Goal: Task Accomplishment & Management: Complete application form

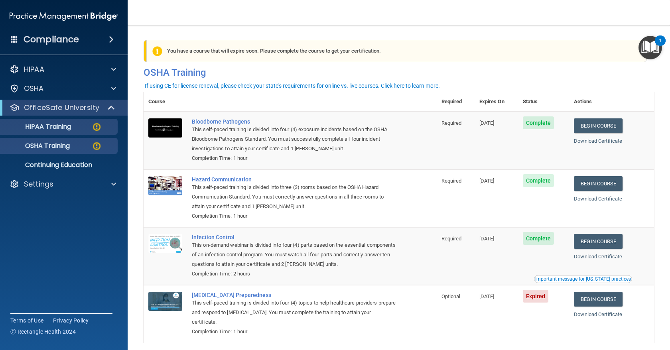
click at [65, 124] on p "HIPAA Training" at bounding box center [38, 127] width 66 height 8
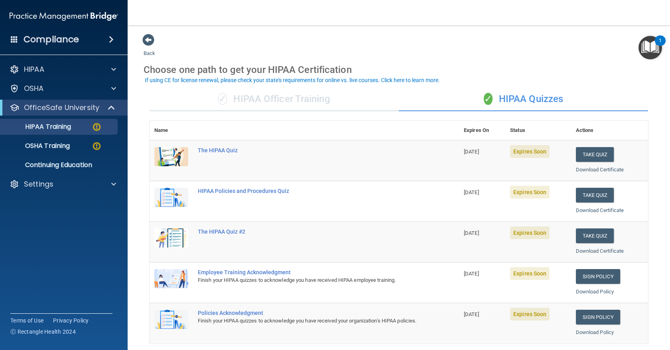
click at [493, 325] on td "[DATE]" at bounding box center [482, 323] width 46 height 40
click at [113, 69] on span at bounding box center [113, 70] width 5 height 10
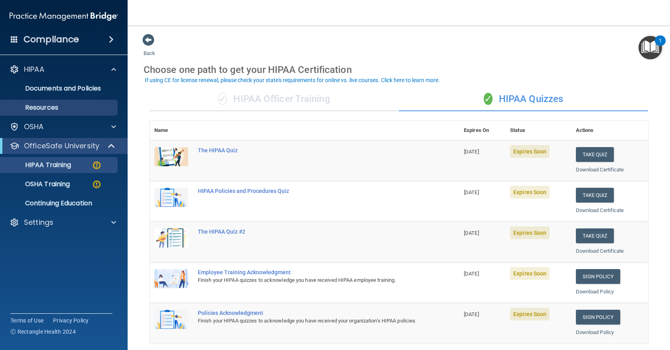
click at [49, 107] on p "Resources" at bounding box center [59, 108] width 109 height 8
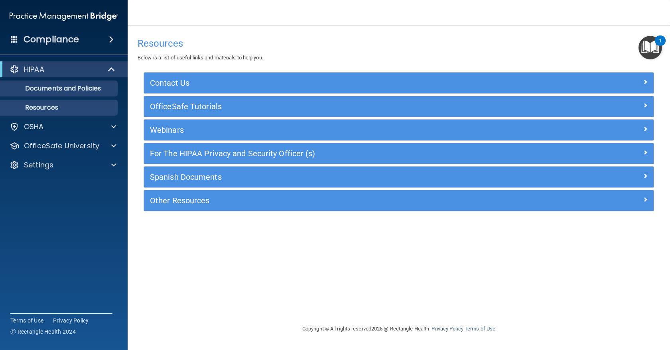
click at [57, 89] on p "Documents and Policies" at bounding box center [59, 89] width 109 height 8
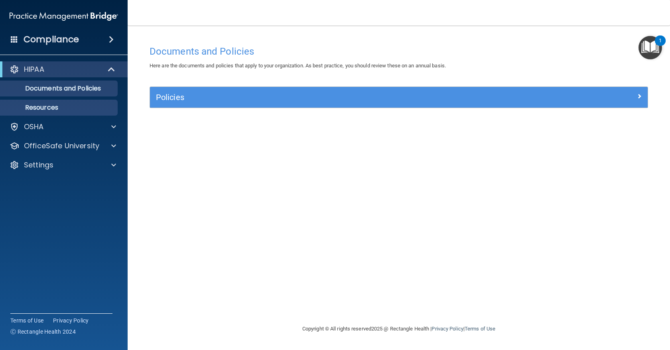
click at [45, 108] on p "Resources" at bounding box center [59, 108] width 109 height 8
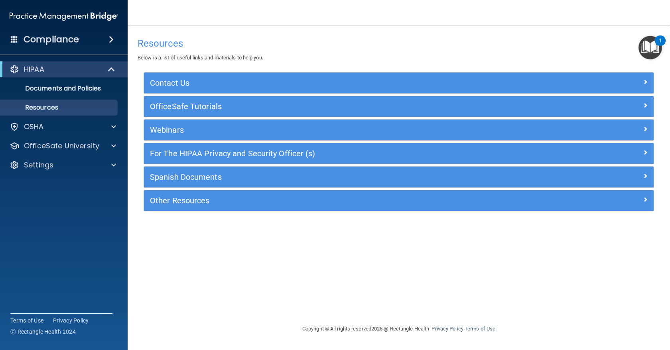
click at [114, 67] on span at bounding box center [112, 70] width 7 height 10
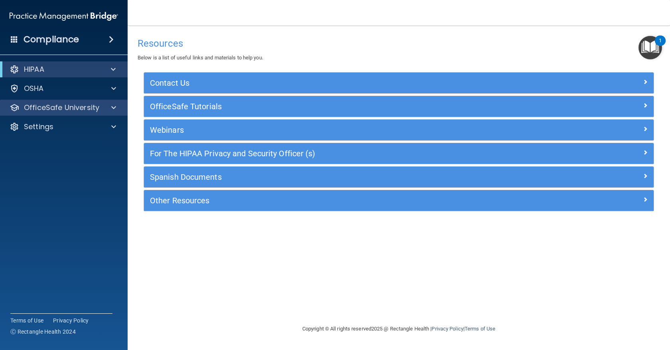
click at [73, 105] on p "OfficeSafe University" at bounding box center [61, 108] width 75 height 10
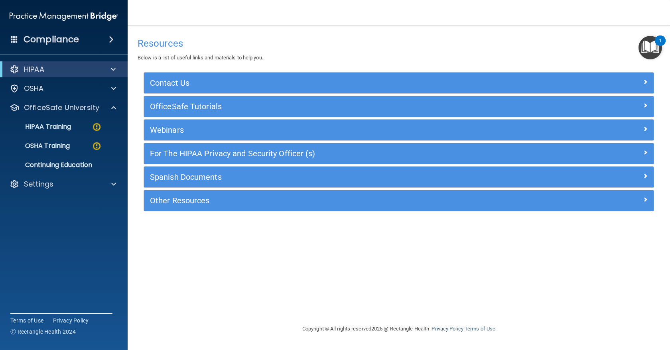
click at [117, 65] on div at bounding box center [112, 70] width 20 height 10
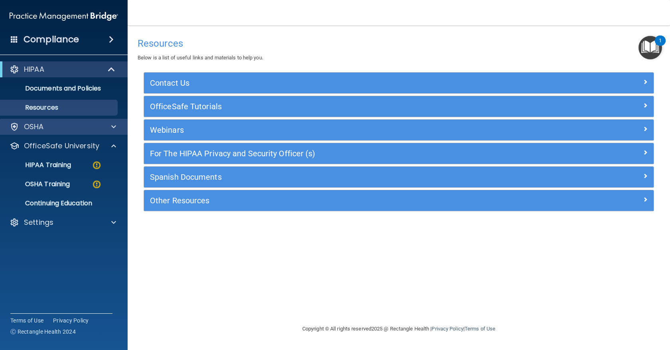
click at [115, 128] on span at bounding box center [113, 127] width 5 height 10
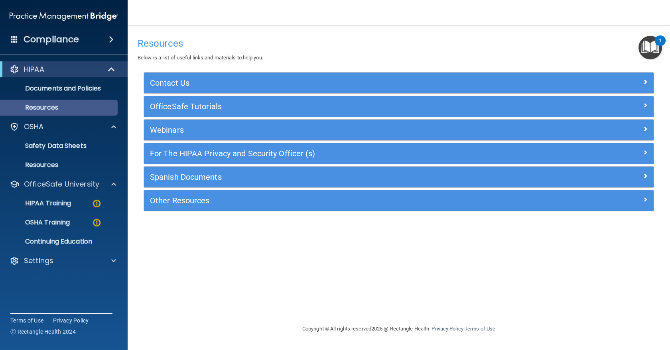
click at [57, 106] on p "Resources" at bounding box center [59, 108] width 109 height 8
click at [644, 107] on span at bounding box center [645, 106] width 5 height 10
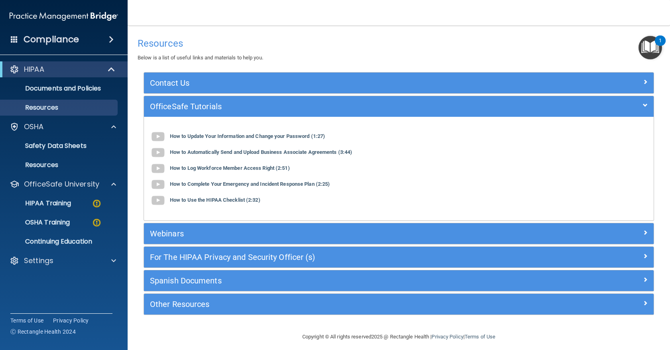
click at [267, 233] on h5 "Webinars" at bounding box center [335, 233] width 371 height 9
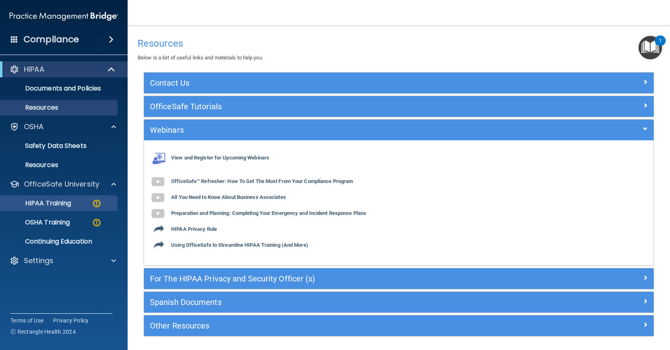
click at [64, 201] on p "HIPAA Training" at bounding box center [38, 204] width 66 height 8
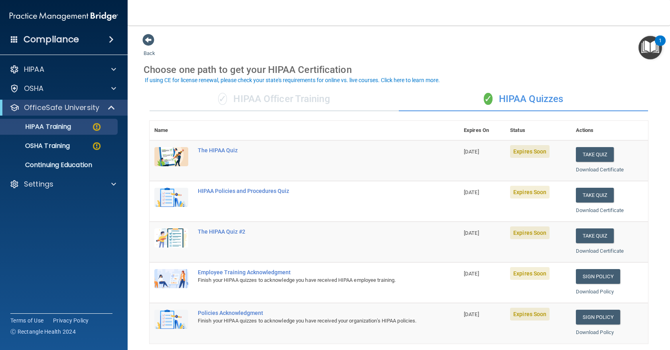
click at [168, 153] on img at bounding box center [171, 156] width 34 height 19
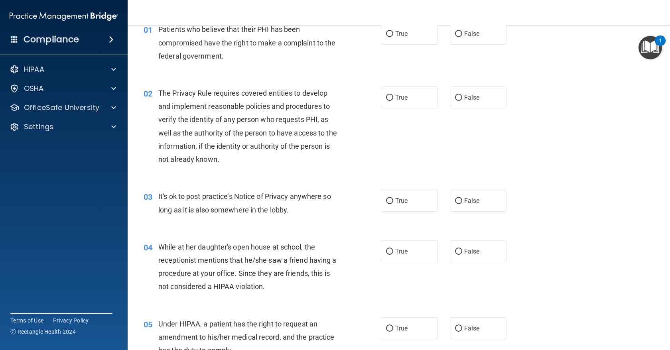
scroll to position [41, 0]
click at [73, 108] on p "OfficeSafe University" at bounding box center [61, 108] width 75 height 10
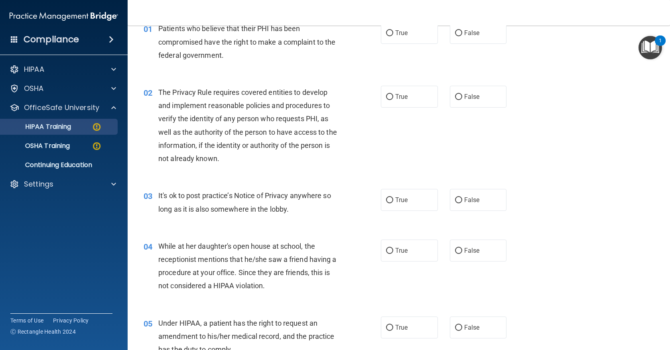
click at [56, 128] on p "HIPAA Training" at bounding box center [38, 127] width 66 height 8
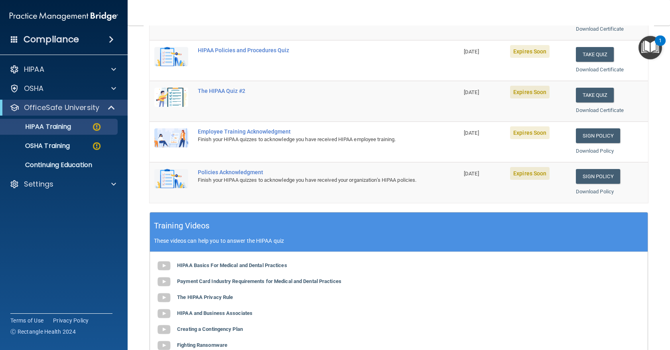
scroll to position [140, 0]
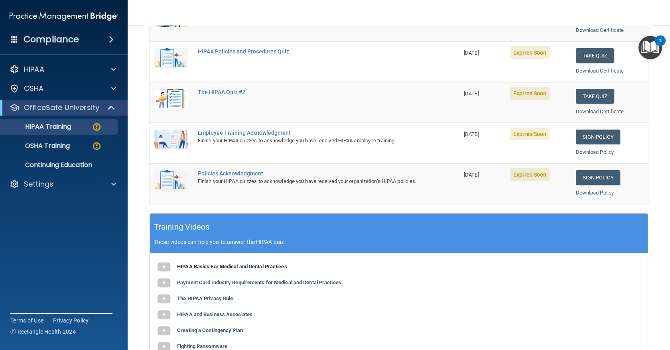
click at [205, 264] on b "HIPAA Basics For Medical and Dental Practices" at bounding box center [232, 267] width 110 height 6
click at [589, 55] on button "Take Quiz" at bounding box center [595, 55] width 38 height 15
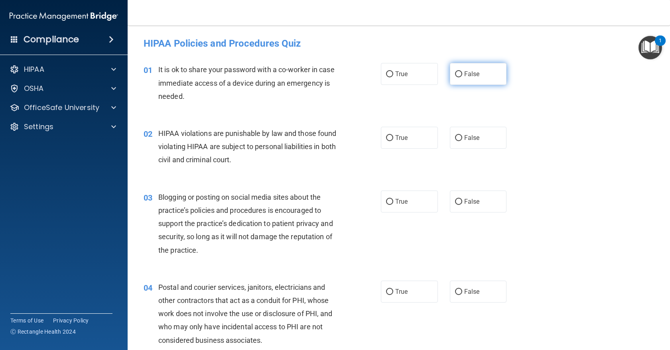
click at [460, 75] on input "False" at bounding box center [458, 74] width 7 height 6
radio input "true"
click at [388, 137] on input "True" at bounding box center [389, 138] width 7 height 6
radio input "true"
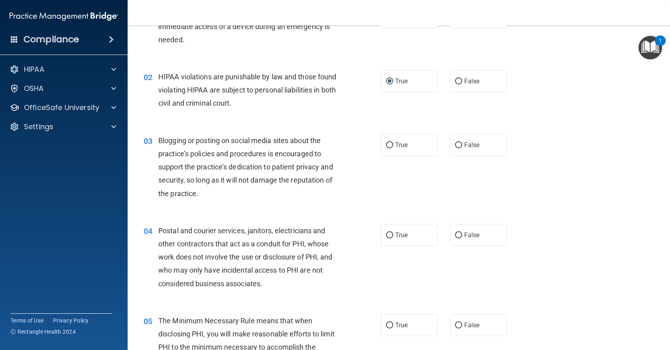
scroll to position [57, 0]
click at [389, 142] on input "True" at bounding box center [389, 145] width 7 height 6
radio input "true"
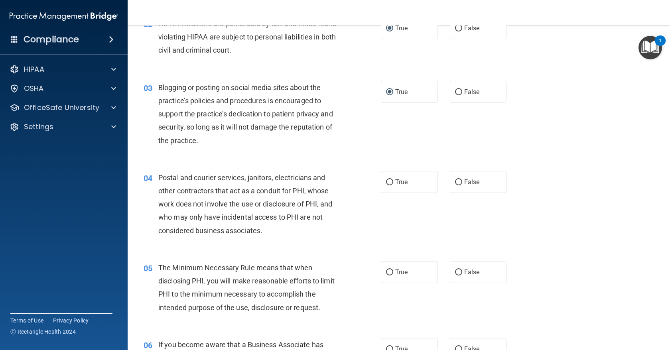
scroll to position [114, 0]
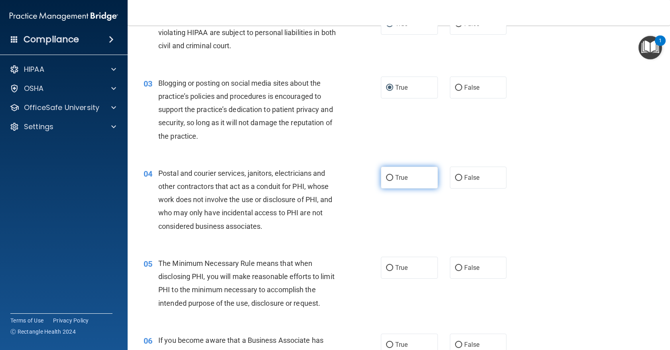
click at [391, 177] on input "True" at bounding box center [389, 178] width 7 height 6
radio input "true"
click at [390, 265] on input "True" at bounding box center [389, 268] width 7 height 6
radio input "true"
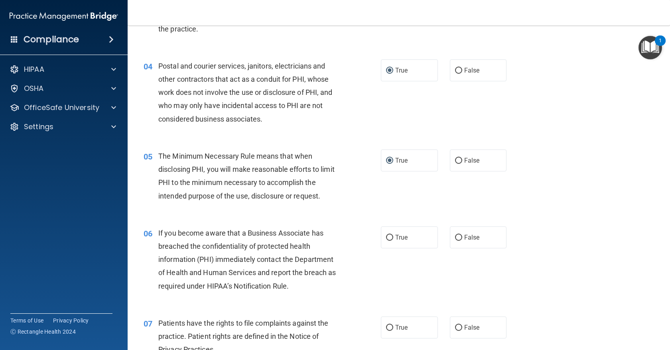
scroll to position [222, 0]
click at [389, 235] on input "True" at bounding box center [389, 238] width 7 height 6
radio input "true"
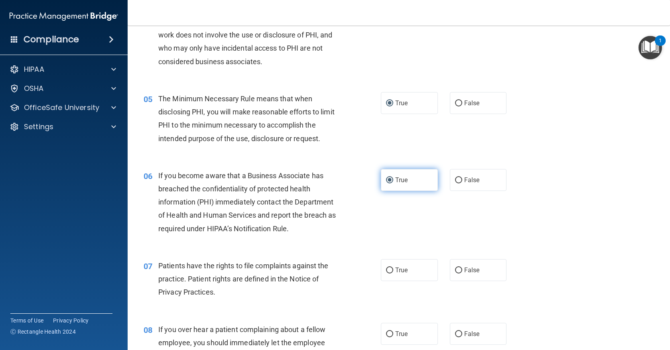
scroll to position [281, 0]
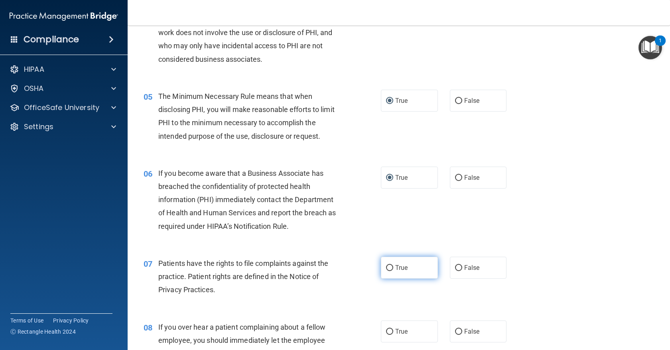
click at [389, 267] on input "True" at bounding box center [389, 268] width 7 height 6
radio input "true"
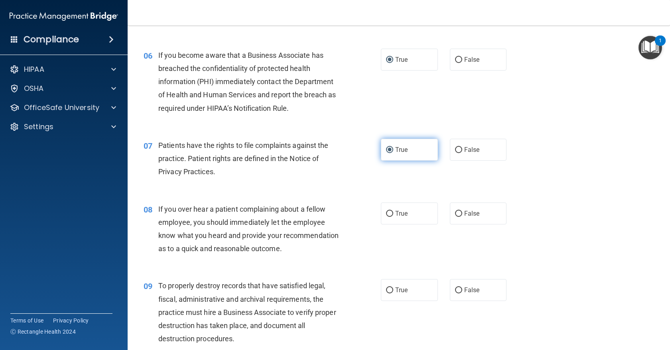
scroll to position [400, 0]
click at [457, 211] on input "False" at bounding box center [458, 214] width 7 height 6
radio input "true"
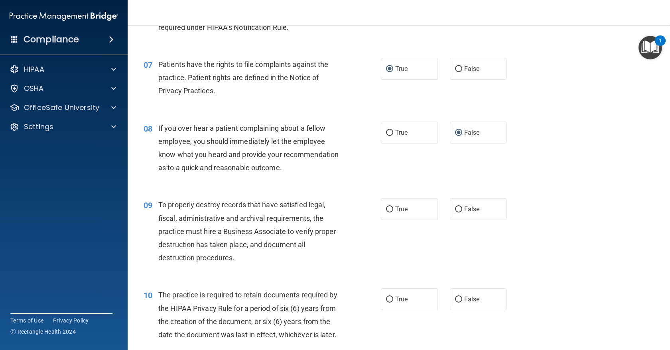
scroll to position [481, 0]
click at [389, 206] on input "True" at bounding box center [389, 209] width 7 height 6
radio input "true"
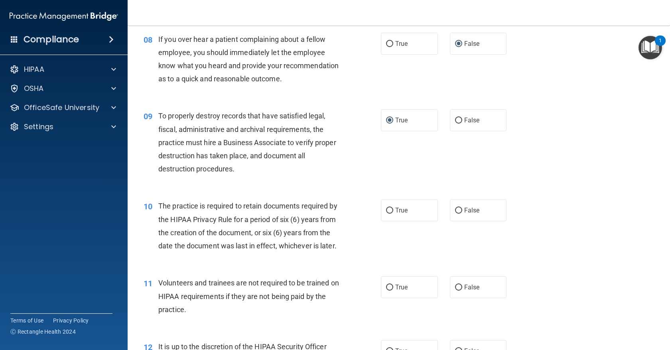
scroll to position [571, 0]
click at [459, 285] on input "False" at bounding box center [458, 287] width 7 height 6
radio input "true"
click at [390, 207] on input "True" at bounding box center [389, 210] width 7 height 6
radio input "true"
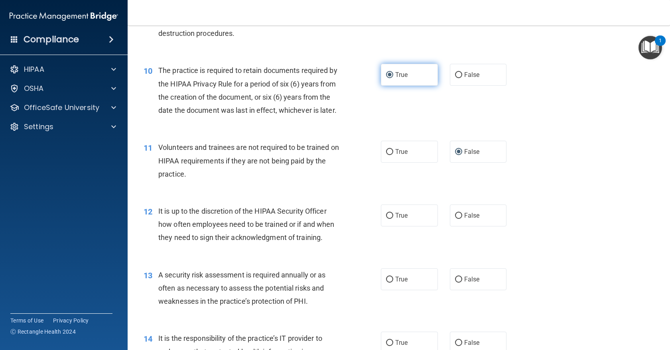
scroll to position [706, 0]
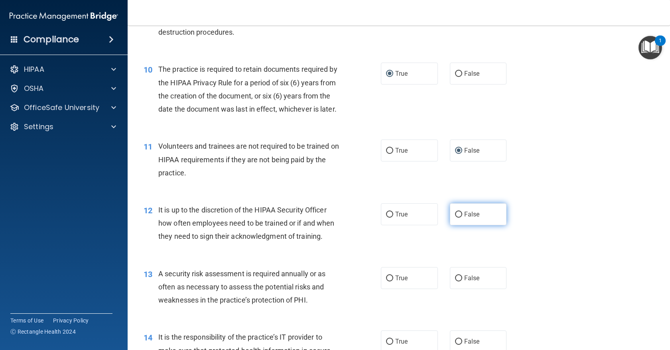
click at [458, 212] on input "False" at bounding box center [458, 215] width 7 height 6
radio input "true"
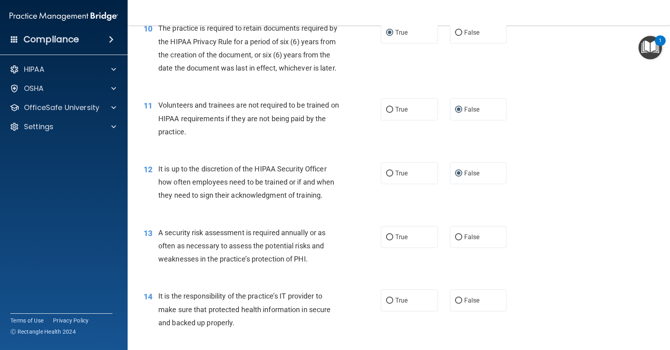
scroll to position [748, 0]
click at [389, 234] on input "True" at bounding box center [389, 237] width 7 height 6
radio input "true"
click at [458, 297] on input "False" at bounding box center [458, 300] width 7 height 6
radio input "true"
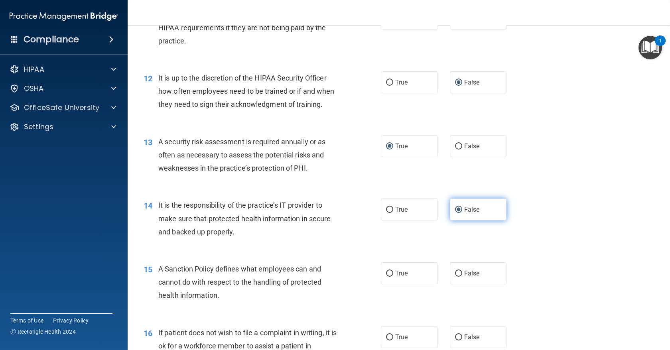
scroll to position [840, 0]
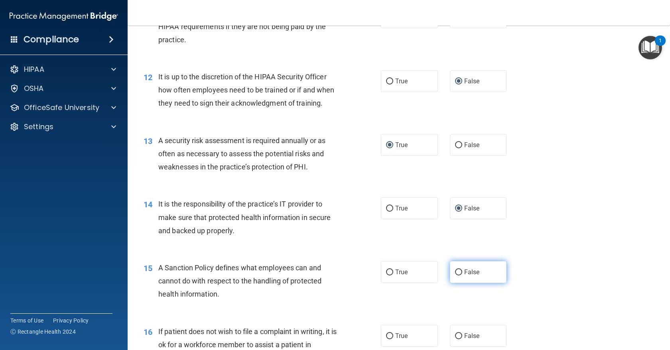
click at [457, 270] on input "False" at bounding box center [458, 273] width 7 height 6
radio input "true"
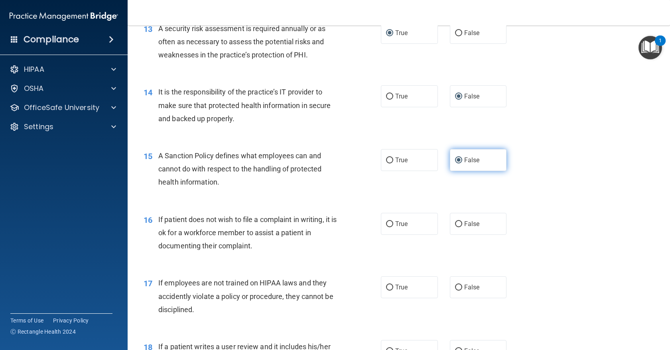
scroll to position [952, 0]
click at [390, 285] on input "True" at bounding box center [389, 288] width 7 height 6
radio input "true"
click at [391, 221] on input "True" at bounding box center [389, 224] width 7 height 6
radio input "true"
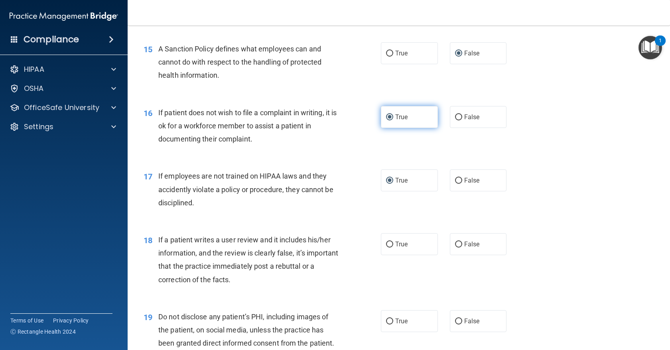
scroll to position [1059, 0]
click at [390, 241] on input "True" at bounding box center [389, 244] width 7 height 6
radio input "true"
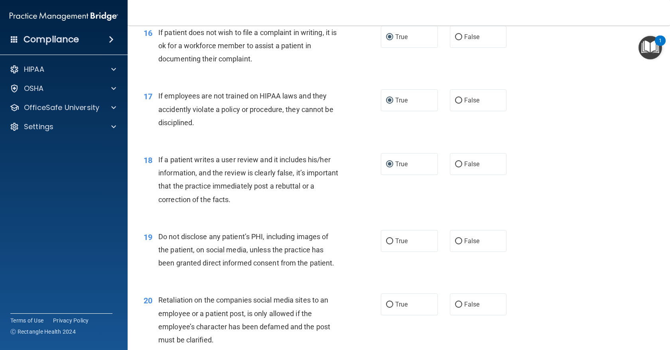
scroll to position [1140, 0]
click at [388, 238] on input "True" at bounding box center [389, 241] width 7 height 6
radio input "true"
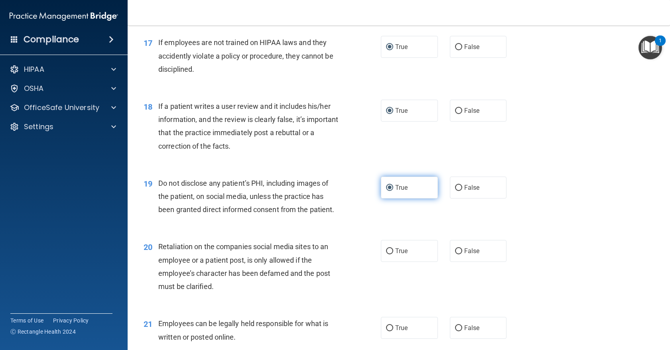
scroll to position [1196, 0]
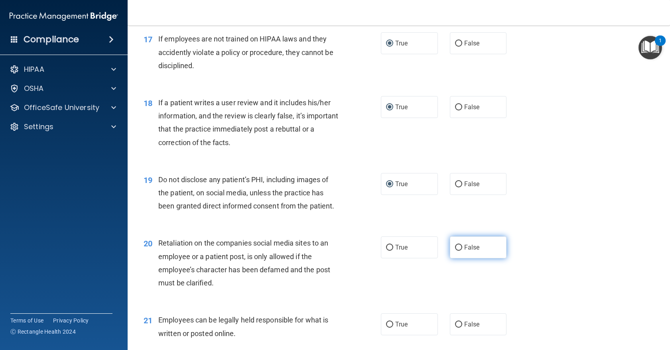
click at [458, 245] on input "False" at bounding box center [458, 248] width 7 height 6
radio input "true"
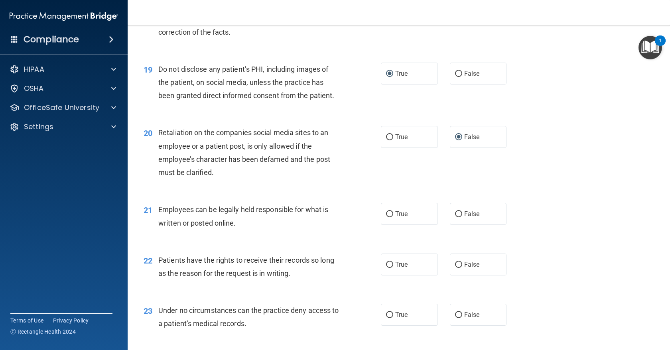
scroll to position [1308, 0]
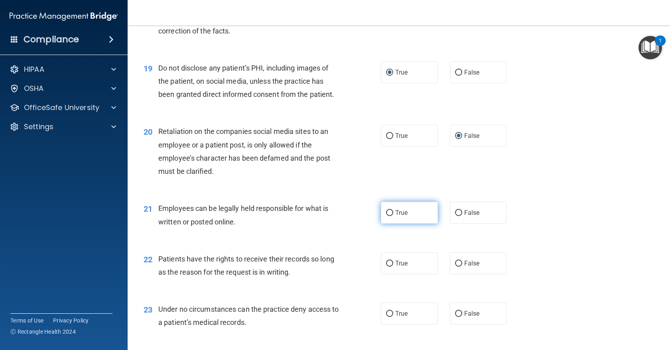
click at [390, 210] on input "True" at bounding box center [389, 213] width 7 height 6
radio input "true"
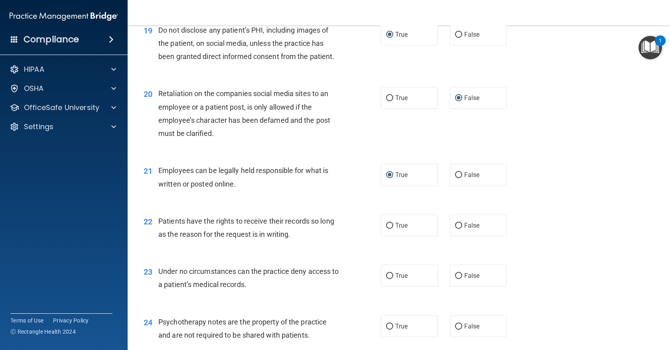
scroll to position [1346, 0]
click at [389, 222] on input "True" at bounding box center [389, 225] width 7 height 6
radio input "true"
click at [458, 273] on input "False" at bounding box center [458, 276] width 7 height 6
radio input "true"
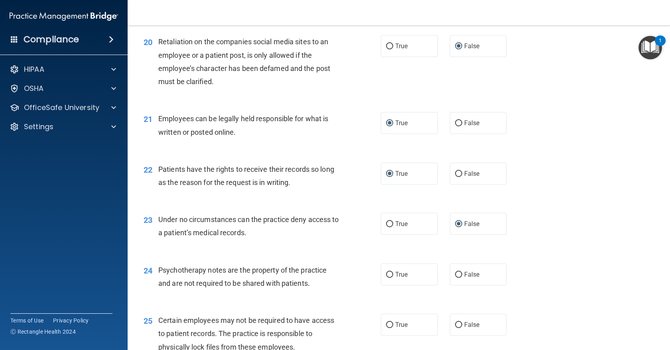
scroll to position [1399, 0]
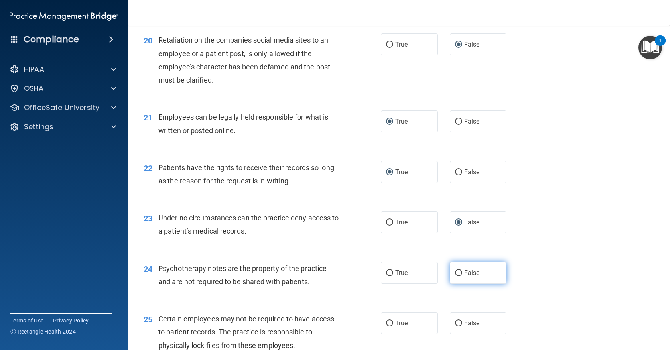
click at [457, 271] on input "False" at bounding box center [458, 274] width 7 height 6
radio input "true"
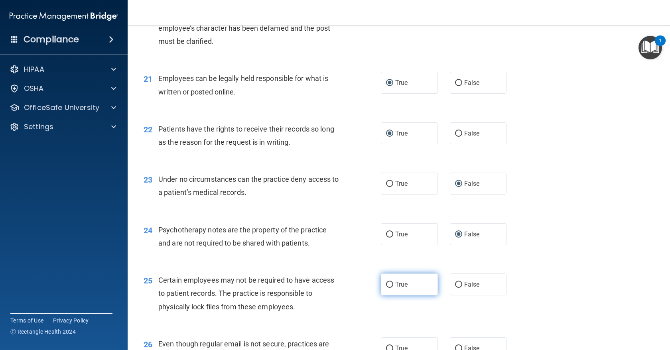
scroll to position [1439, 0]
click at [390, 281] on input "True" at bounding box center [389, 284] width 7 height 6
radio input "true"
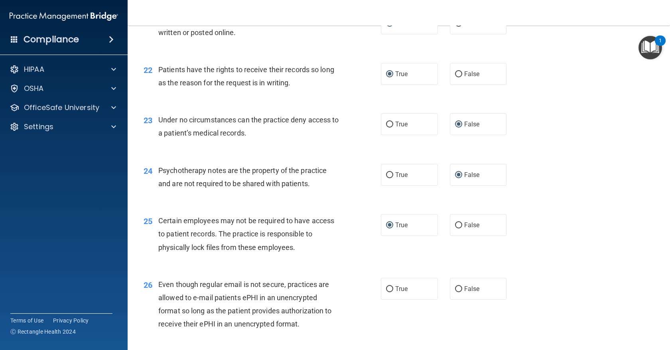
scroll to position [1499, 0]
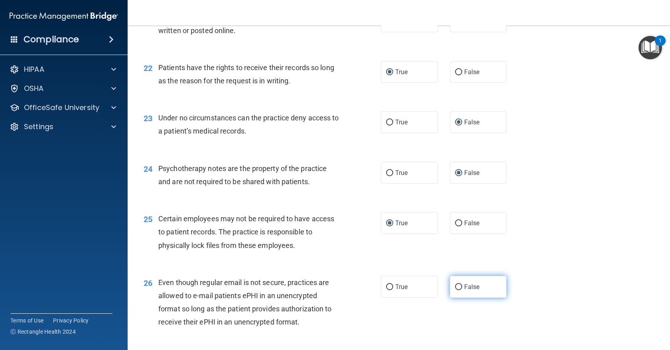
click at [459, 285] on input "False" at bounding box center [458, 288] width 7 height 6
radio input "true"
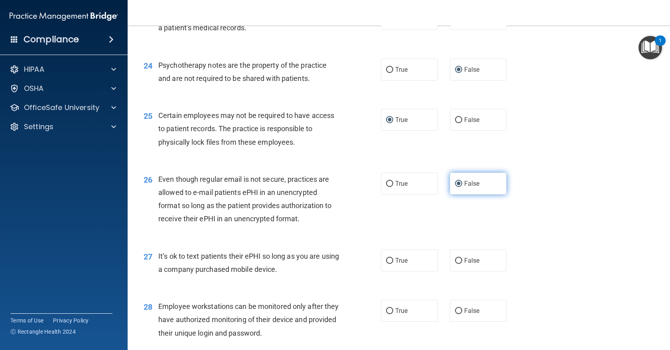
scroll to position [1603, 0]
click at [459, 258] on input "False" at bounding box center [458, 261] width 7 height 6
radio input "true"
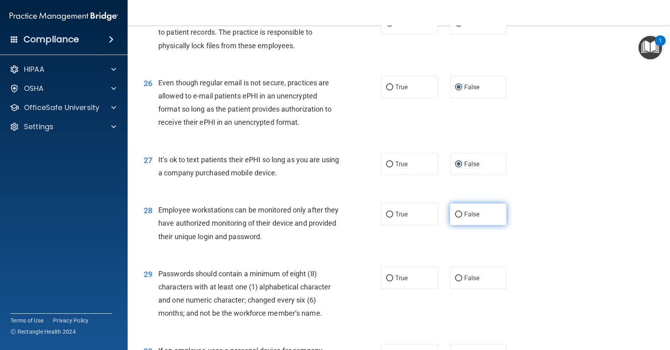
scroll to position [1699, 0]
click at [459, 211] on input "False" at bounding box center [458, 214] width 7 height 6
radio input "true"
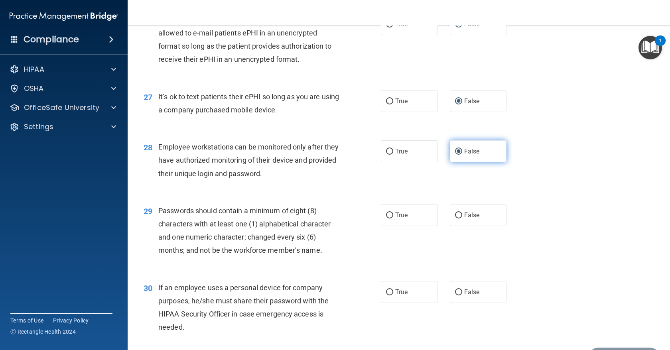
scroll to position [1766, 0]
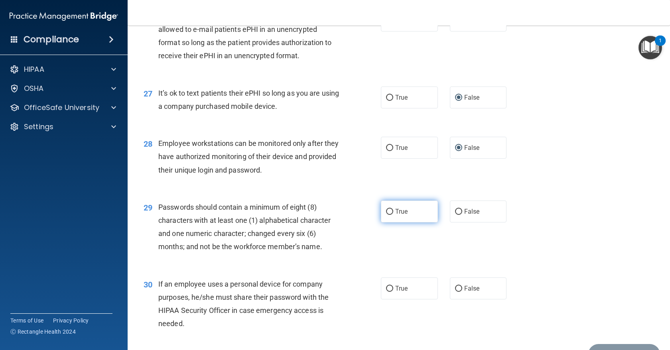
click at [390, 209] on input "True" at bounding box center [389, 212] width 7 height 6
radio input "true"
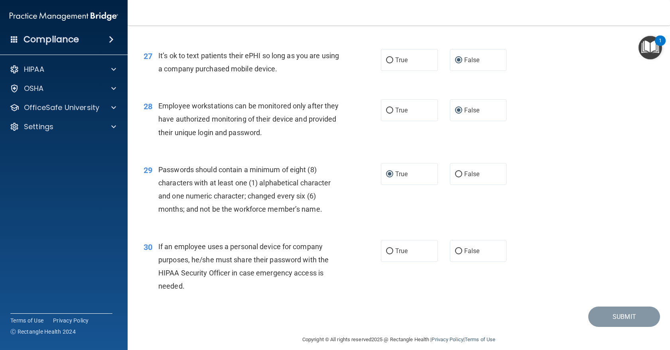
scroll to position [1803, 0]
click at [391, 249] on input "True" at bounding box center [389, 252] width 7 height 6
radio input "true"
click at [622, 310] on button "Submit" at bounding box center [625, 317] width 72 height 20
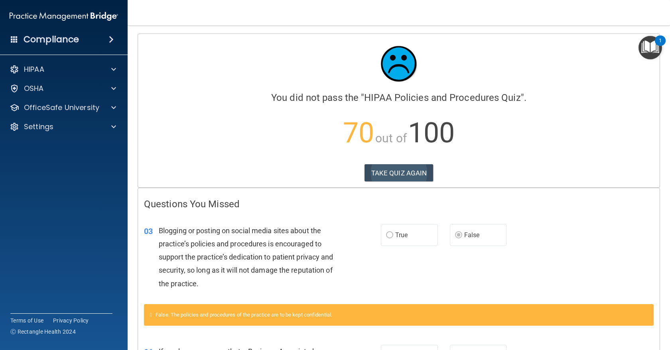
click at [405, 171] on button "TAKE QUIZ AGAIN" at bounding box center [399, 173] width 69 height 18
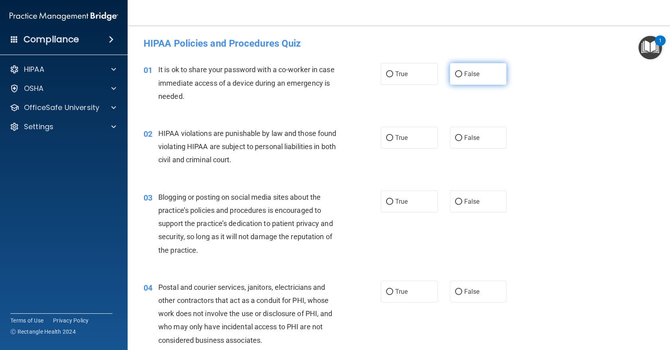
click at [458, 73] on input "False" at bounding box center [458, 74] width 7 height 6
radio input "true"
click at [389, 135] on input "True" at bounding box center [389, 138] width 7 height 6
radio input "true"
click at [458, 204] on input "False" at bounding box center [458, 202] width 7 height 6
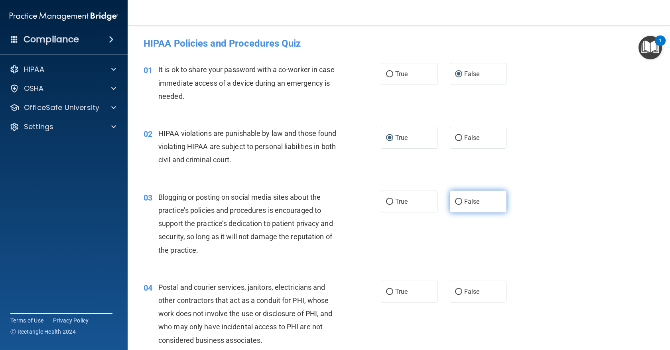
radio input "true"
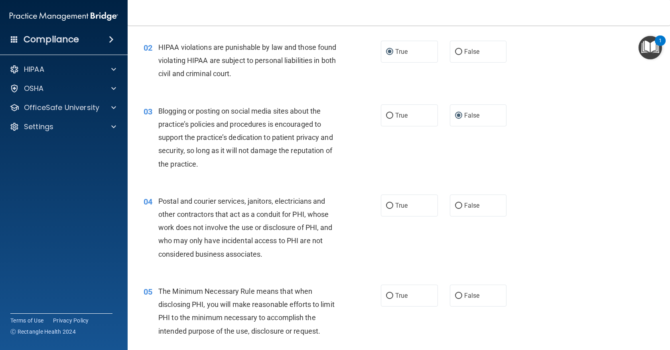
scroll to position [89, 0]
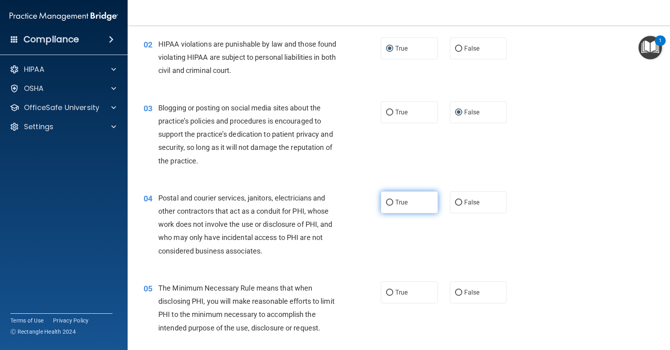
click at [391, 200] on input "True" at bounding box center [389, 203] width 7 height 6
radio input "true"
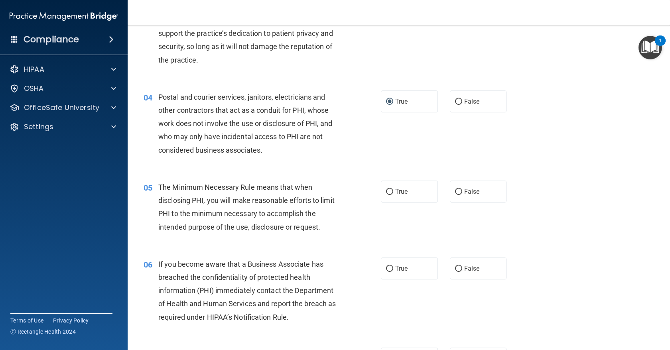
scroll to position [191, 0]
click at [389, 189] on input "True" at bounding box center [389, 192] width 7 height 6
radio input "true"
click at [458, 266] on input "False" at bounding box center [458, 269] width 7 height 6
radio input "true"
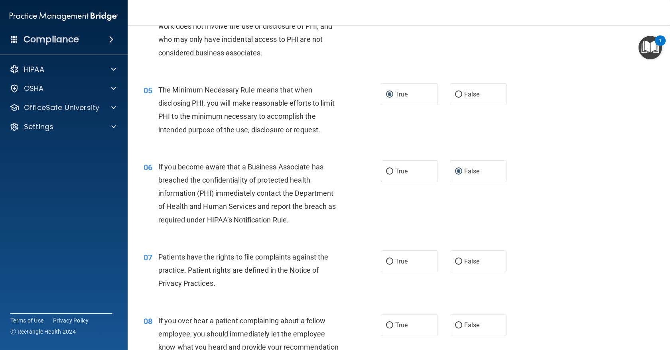
scroll to position [288, 0]
click at [388, 259] on input "True" at bounding box center [389, 262] width 7 height 6
radio input "true"
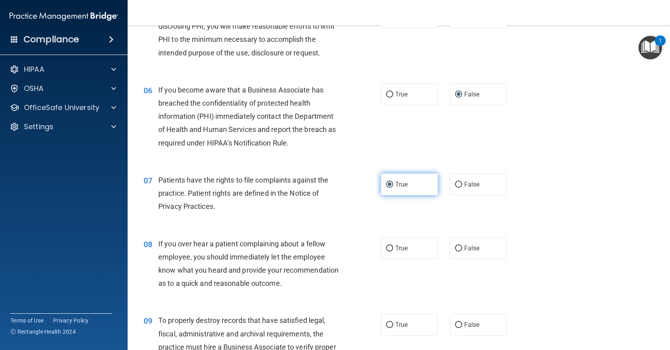
scroll to position [365, 0]
click at [459, 245] on input "False" at bounding box center [458, 248] width 7 height 6
radio input "true"
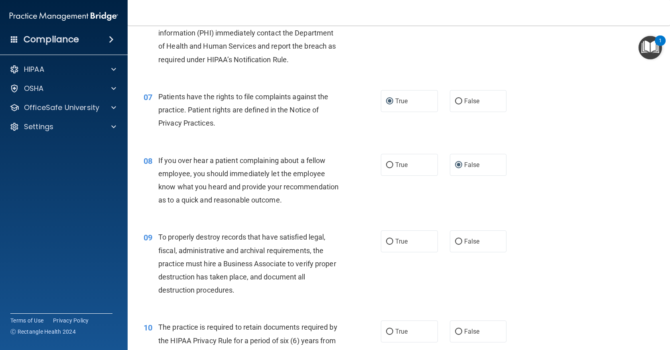
scroll to position [449, 0]
click at [458, 240] on input "False" at bounding box center [458, 242] width 7 height 6
radio input "true"
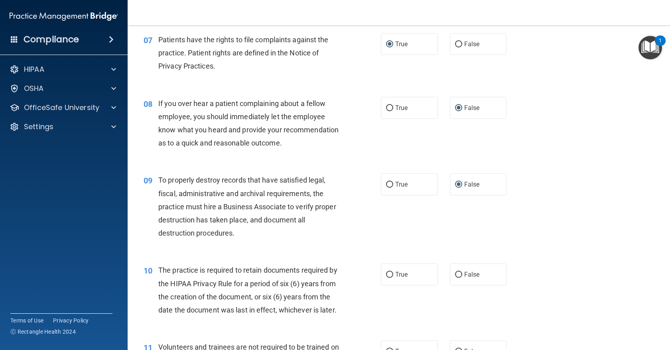
scroll to position [506, 0]
click at [389, 271] on input "True" at bounding box center [389, 274] width 7 height 6
radio input "true"
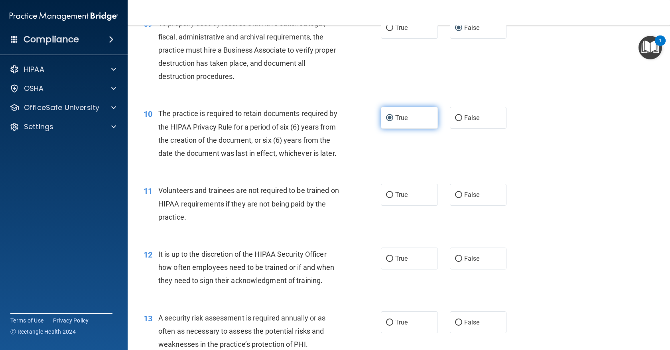
scroll to position [663, 0]
click at [457, 192] on input "False" at bounding box center [458, 195] width 7 height 6
radio input "true"
click at [460, 255] on input "False" at bounding box center [458, 258] width 7 height 6
radio input "true"
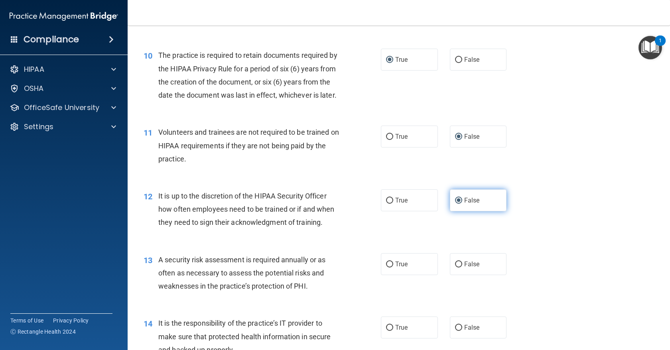
scroll to position [721, 0]
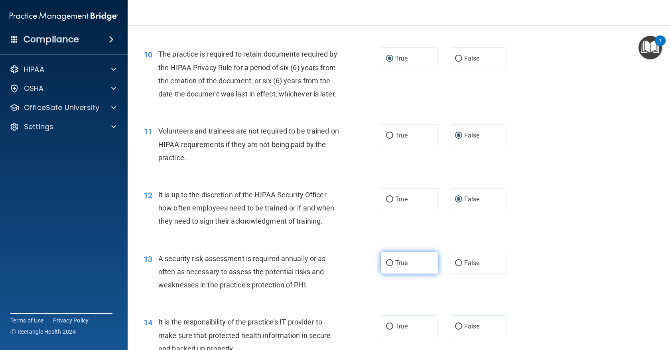
click at [389, 261] on input "True" at bounding box center [389, 264] width 7 height 6
radio input "true"
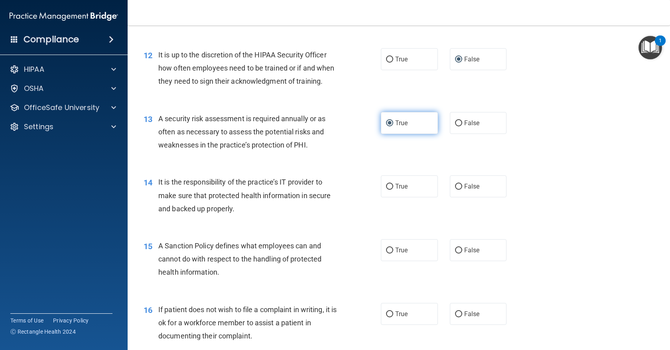
scroll to position [862, 0]
click at [459, 183] on input "False" at bounding box center [458, 186] width 7 height 6
radio input "true"
click at [459, 247] on input "False" at bounding box center [458, 250] width 7 height 6
radio input "true"
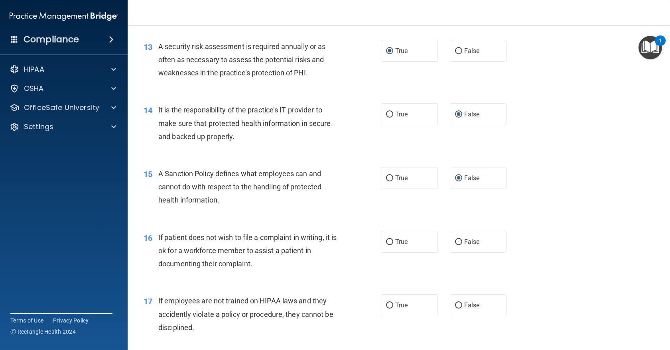
scroll to position [935, 0]
click at [389, 239] on input "True" at bounding box center [389, 242] width 7 height 6
radio input "true"
click at [459, 302] on input "False" at bounding box center [458, 305] width 7 height 6
radio input "true"
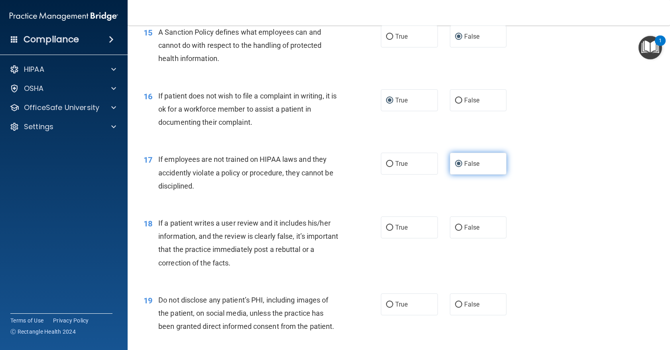
scroll to position [1077, 0]
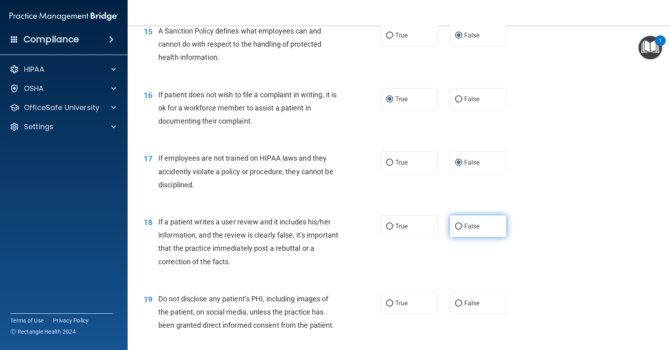
click at [458, 224] on input "False" at bounding box center [458, 227] width 7 height 6
radio input "true"
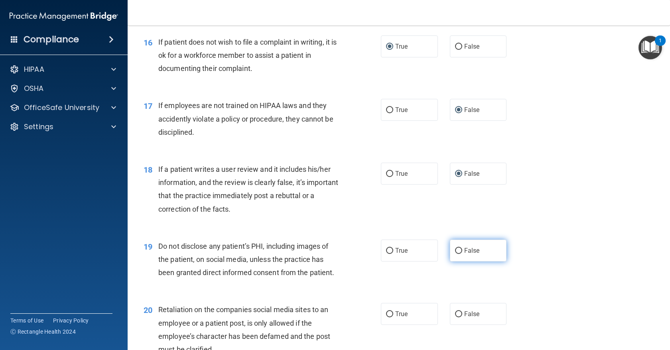
scroll to position [1131, 0]
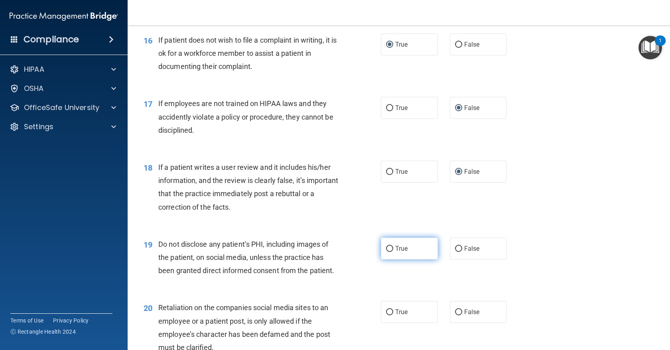
click at [389, 246] on input "True" at bounding box center [389, 249] width 7 height 6
radio input "true"
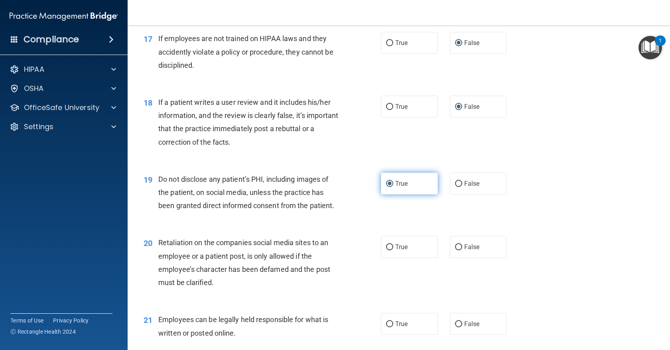
scroll to position [1197, 0]
click at [460, 243] on input "False" at bounding box center [458, 246] width 7 height 6
radio input "true"
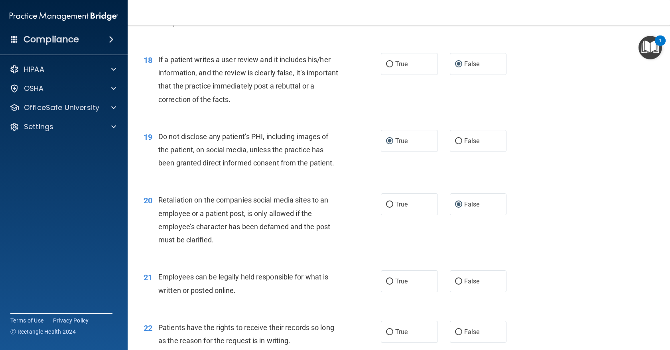
scroll to position [1243, 0]
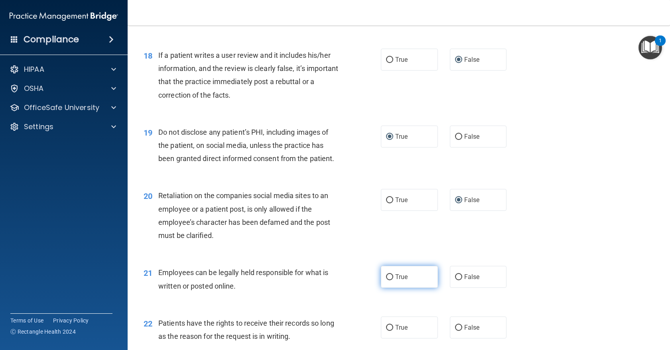
click at [389, 275] on input "True" at bounding box center [389, 278] width 7 height 6
radio input "true"
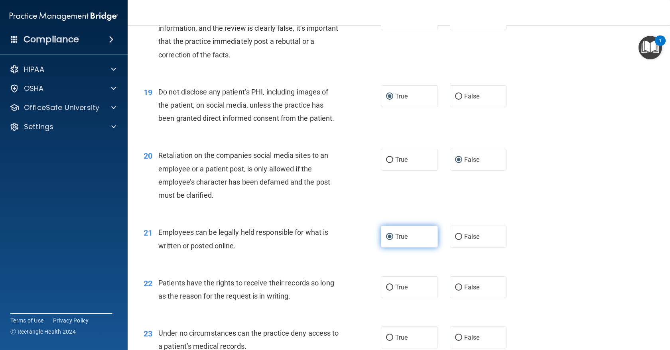
scroll to position [1285, 0]
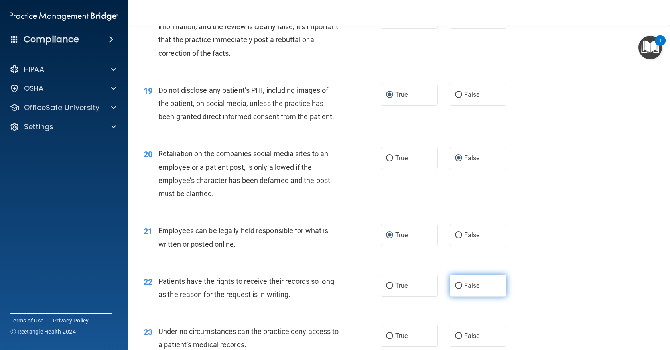
click at [459, 283] on input "False" at bounding box center [458, 286] width 7 height 6
radio input "true"
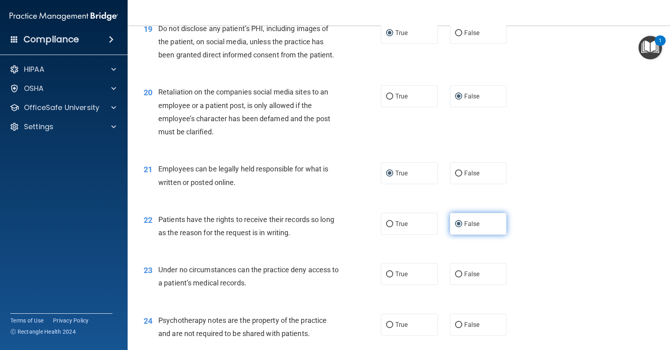
scroll to position [1348, 0]
click at [459, 271] on input "False" at bounding box center [458, 274] width 7 height 6
radio input "true"
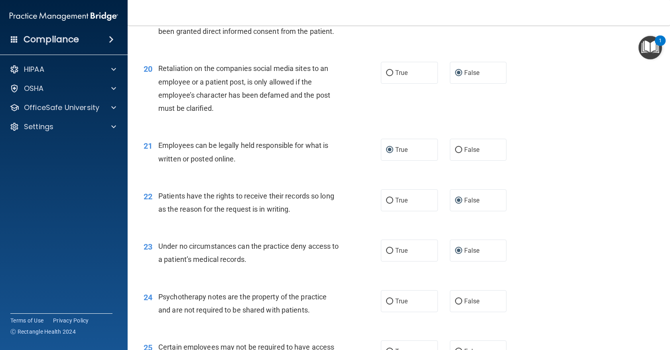
scroll to position [1372, 0]
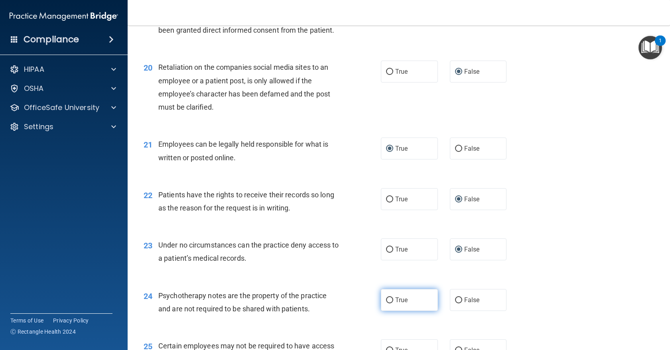
click at [389, 298] on input "True" at bounding box center [389, 301] width 7 height 6
radio input "true"
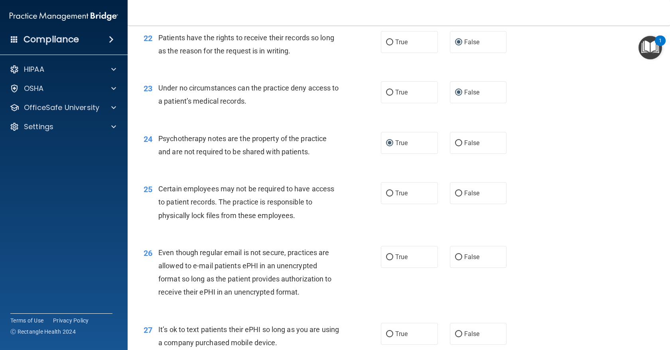
scroll to position [1530, 0]
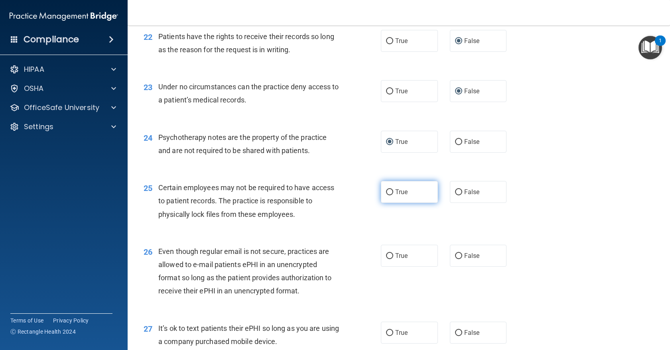
click at [390, 190] on input "True" at bounding box center [389, 193] width 7 height 6
radio input "true"
click at [389, 253] on input "True" at bounding box center [389, 256] width 7 height 6
radio input "true"
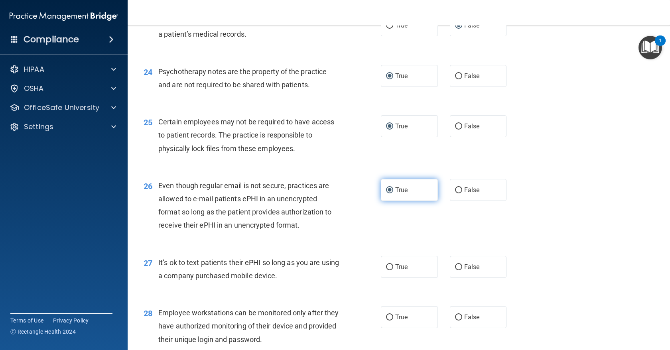
scroll to position [1596, 0]
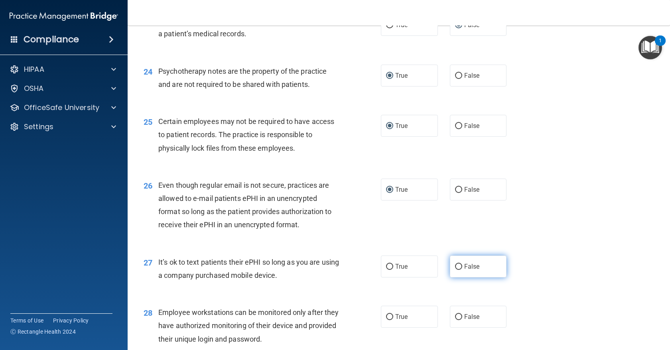
click at [457, 264] on input "False" at bounding box center [458, 267] width 7 height 6
radio input "true"
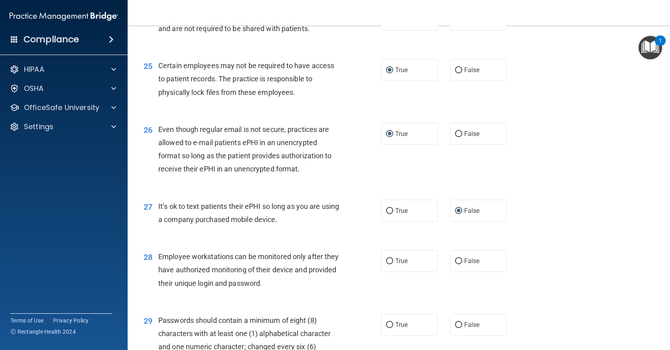
scroll to position [1656, 0]
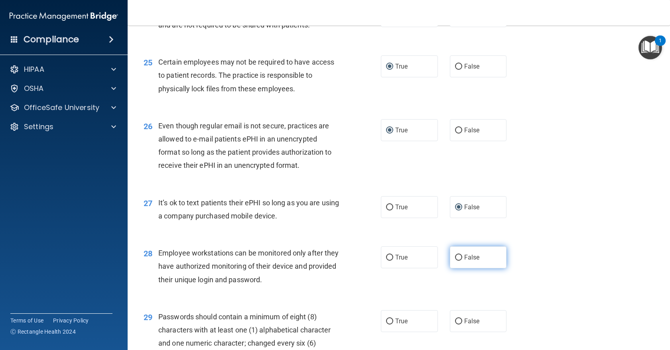
click at [458, 255] on input "False" at bounding box center [458, 258] width 7 height 6
radio input "true"
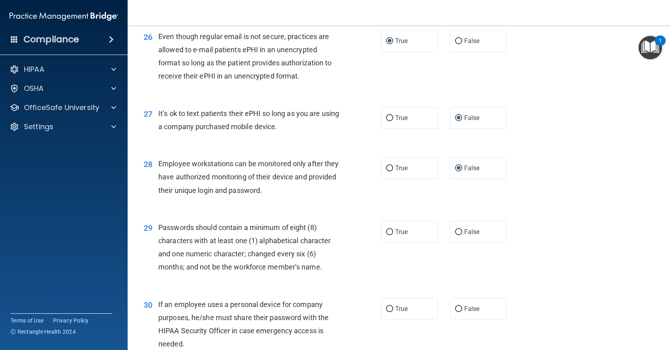
scroll to position [1749, 0]
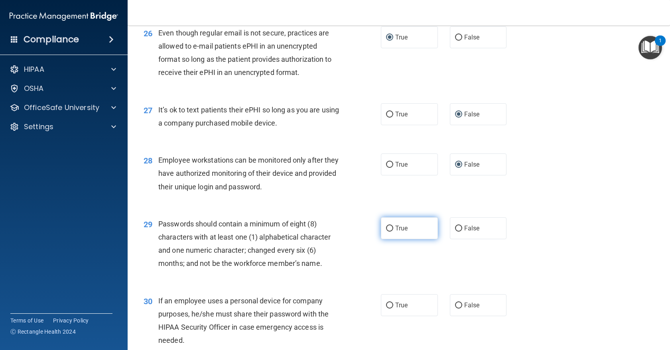
click at [388, 217] on label "True" at bounding box center [409, 228] width 57 height 22
click at [388, 226] on input "True" at bounding box center [389, 229] width 7 height 6
radio input "true"
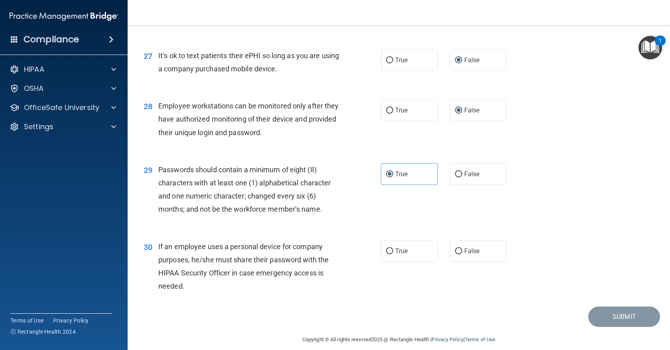
scroll to position [1803, 0]
click at [458, 249] on input "False" at bounding box center [458, 252] width 7 height 6
radio input "true"
click at [613, 311] on button "Submit" at bounding box center [625, 317] width 72 height 20
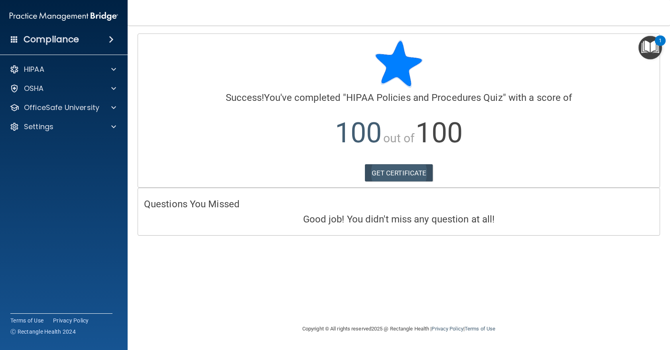
click at [395, 172] on link "GET CERTIFICATE" at bounding box center [399, 173] width 68 height 18
click at [114, 68] on span at bounding box center [113, 70] width 5 height 10
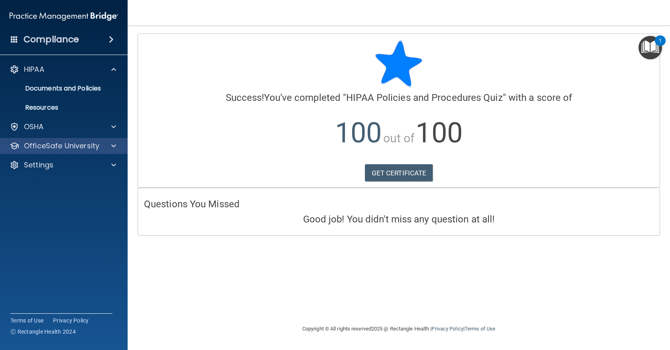
click at [60, 146] on p "OfficeSafe University" at bounding box center [61, 146] width 75 height 10
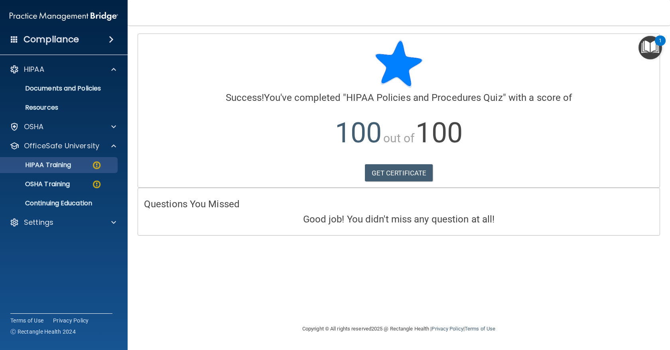
click at [64, 166] on p "HIPAA Training" at bounding box center [38, 165] width 66 height 8
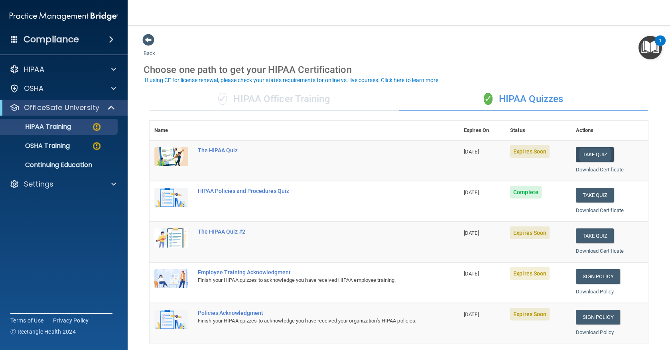
click at [588, 151] on button "Take Quiz" at bounding box center [595, 154] width 38 height 15
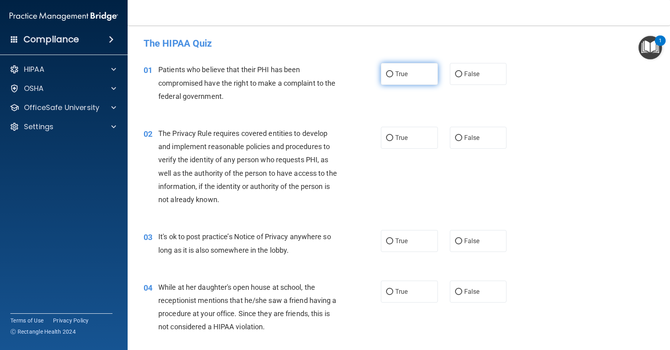
click at [389, 75] on input "True" at bounding box center [389, 74] width 7 height 6
radio input "true"
click at [389, 137] on input "True" at bounding box center [389, 138] width 7 height 6
radio input "true"
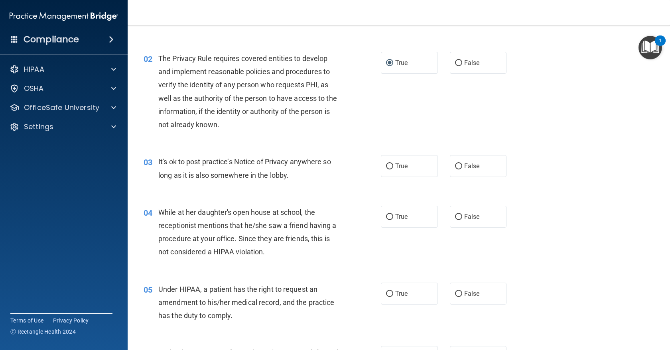
scroll to position [77, 0]
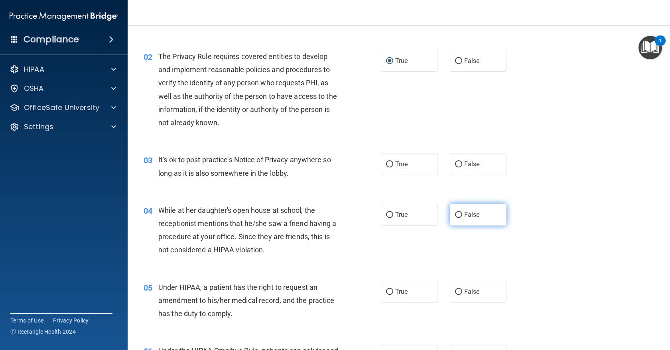
click at [458, 213] on input "False" at bounding box center [458, 215] width 7 height 6
radio input "true"
click at [389, 163] on input "True" at bounding box center [389, 165] width 7 height 6
radio input "true"
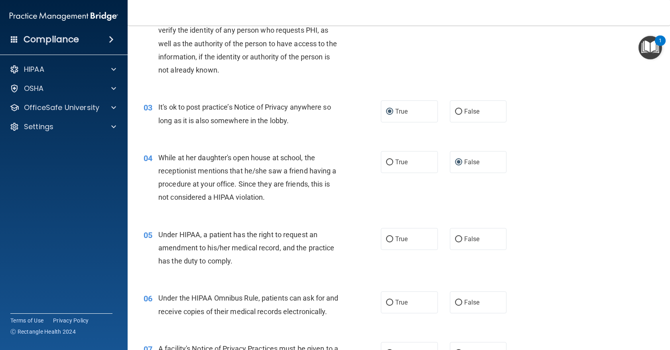
scroll to position [130, 0]
click at [460, 236] on input "False" at bounding box center [458, 239] width 7 height 6
radio input "true"
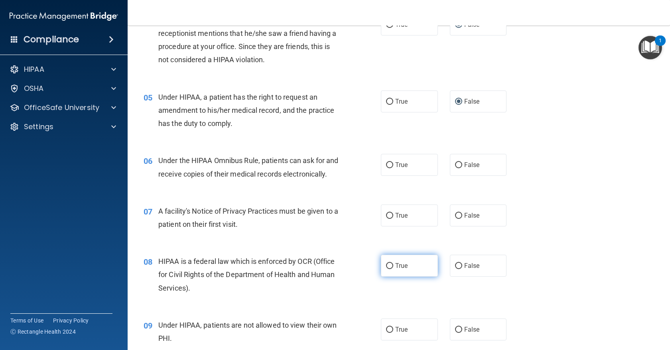
scroll to position [265, 0]
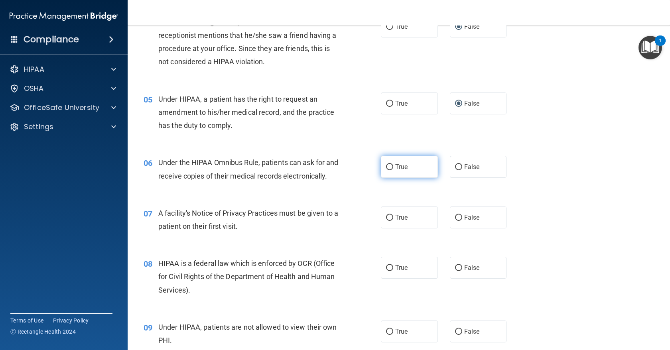
click at [390, 164] on input "True" at bounding box center [389, 167] width 7 height 6
radio input "true"
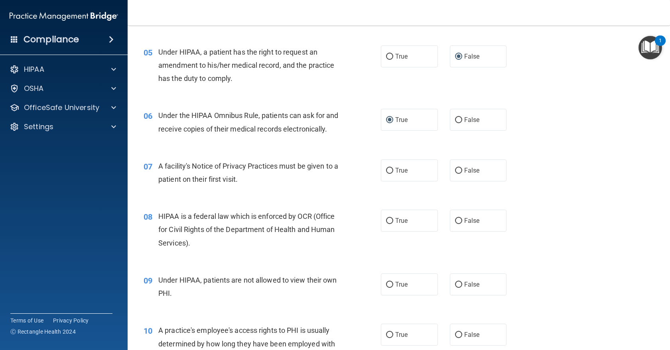
scroll to position [313, 0]
click at [388, 174] on input "True" at bounding box center [389, 171] width 7 height 6
radio input "true"
click at [391, 224] on input "True" at bounding box center [389, 221] width 7 height 6
radio input "true"
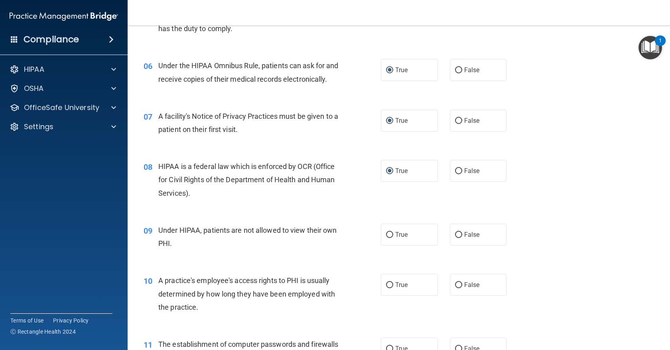
scroll to position [363, 0]
click at [457, 237] on input "False" at bounding box center [458, 234] width 7 height 6
radio input "true"
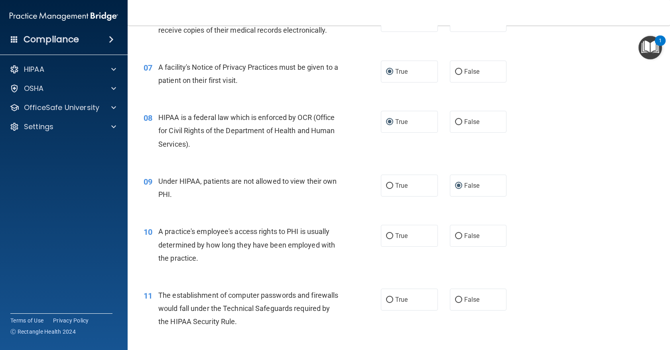
scroll to position [413, 0]
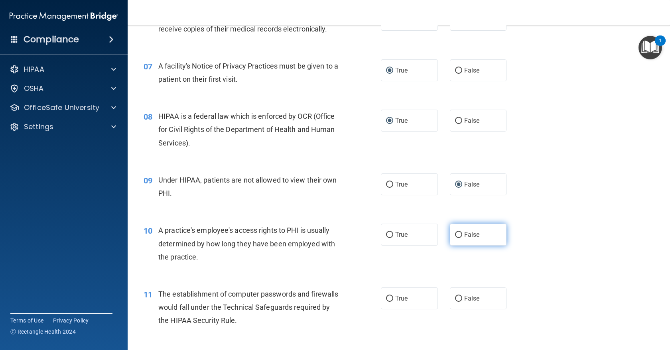
click at [456, 238] on input "False" at bounding box center [458, 235] width 7 height 6
radio input "true"
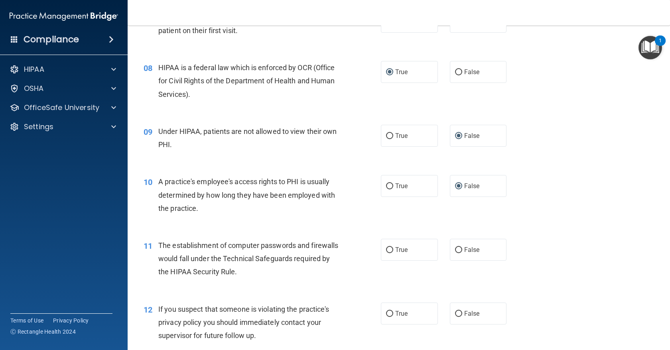
scroll to position [466, 0]
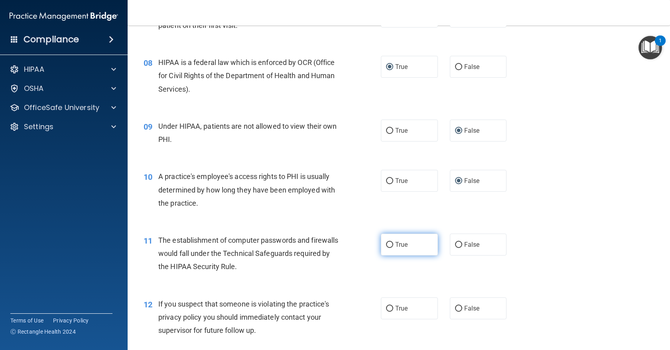
click at [391, 248] on input "True" at bounding box center [389, 245] width 7 height 6
radio input "true"
